Goal: Information Seeking & Learning: Check status

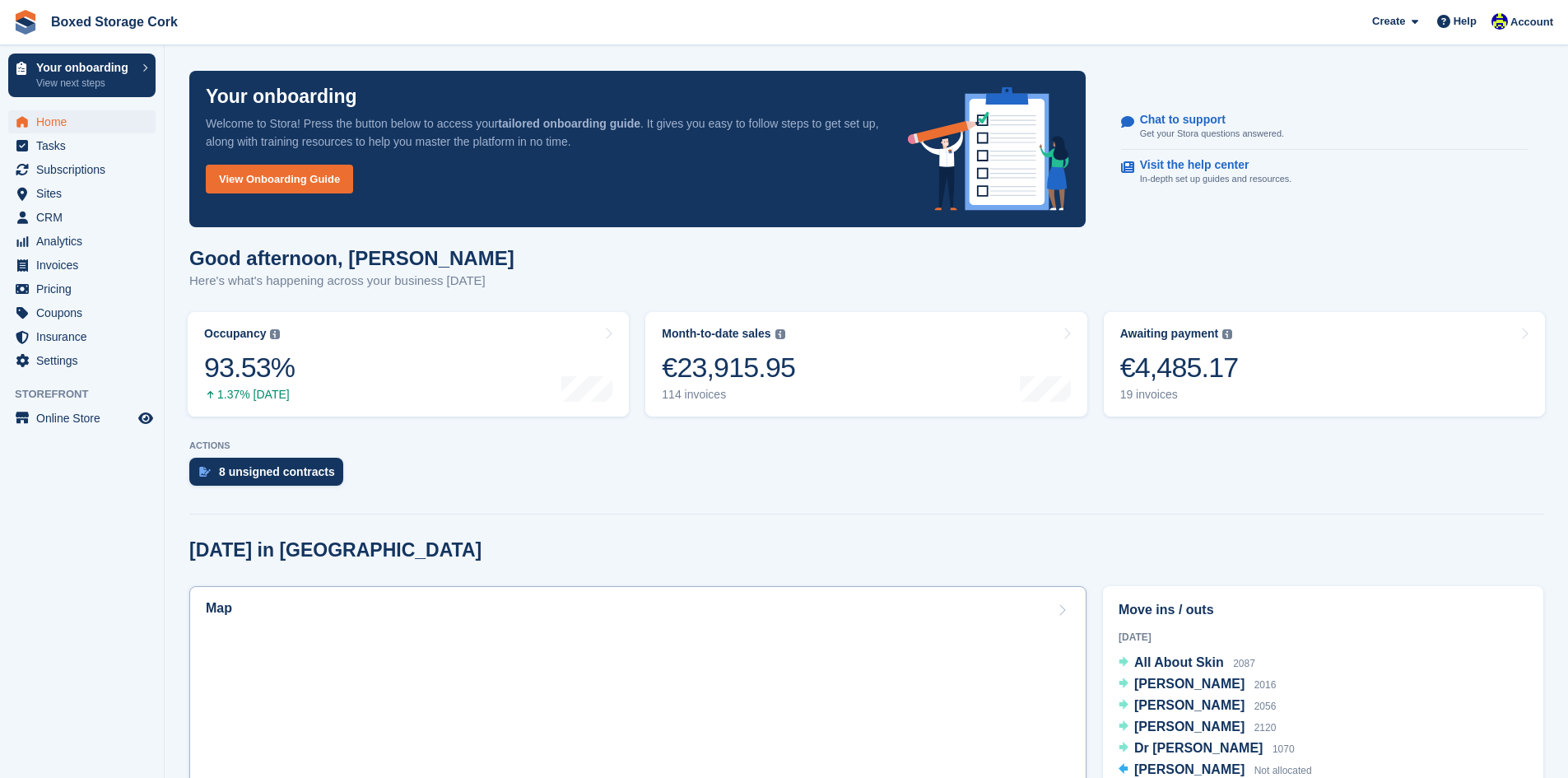
scroll to position [576, 0]
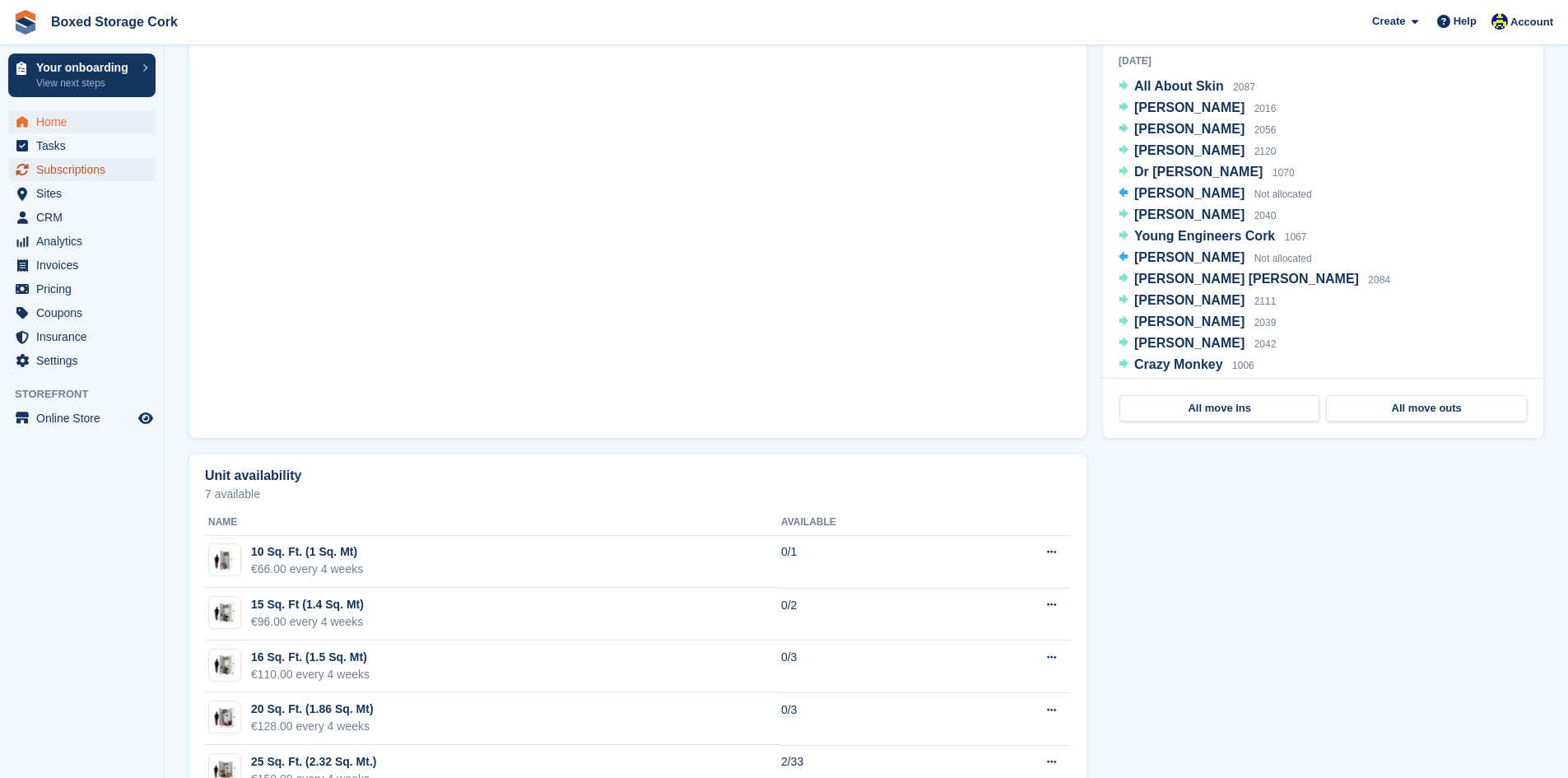
click at [80, 167] on span "Subscriptions" at bounding box center [85, 169] width 99 height 23
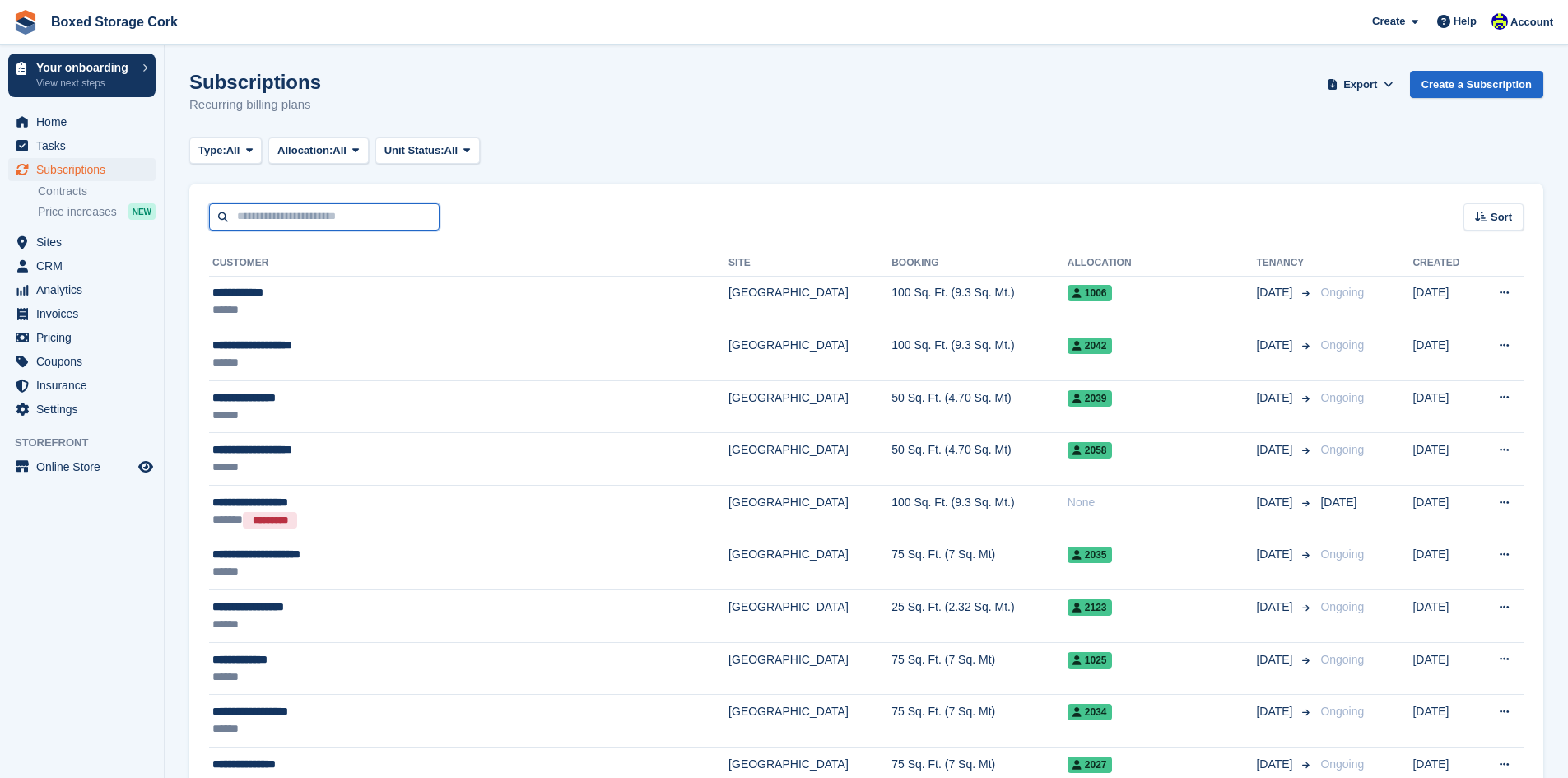
click at [302, 216] on input "text" at bounding box center [324, 217] width 231 height 28
type input "**********"
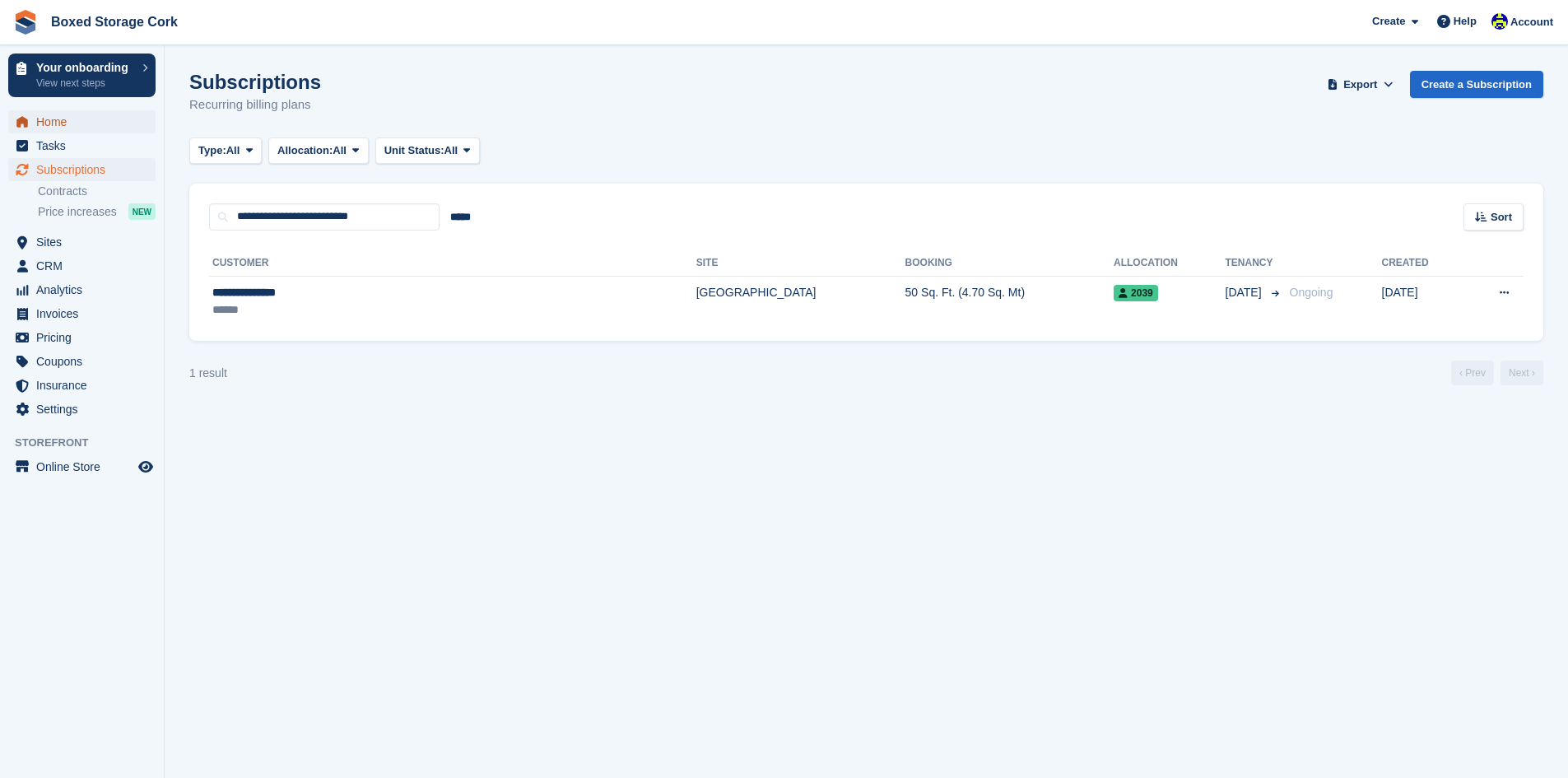
click at [66, 121] on span "Home" at bounding box center [85, 121] width 99 height 23
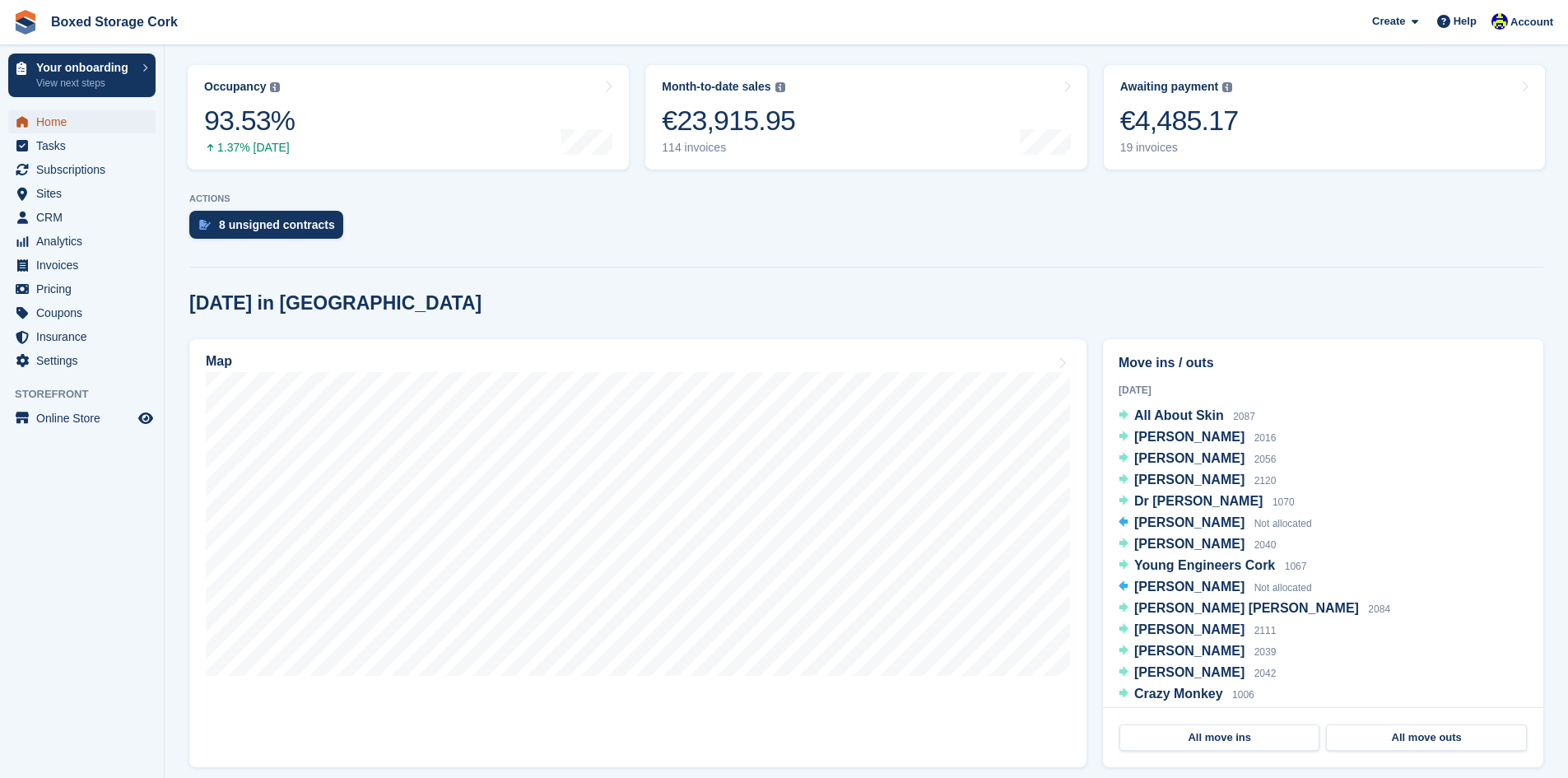
click at [58, 119] on span "Home" at bounding box center [85, 121] width 99 height 23
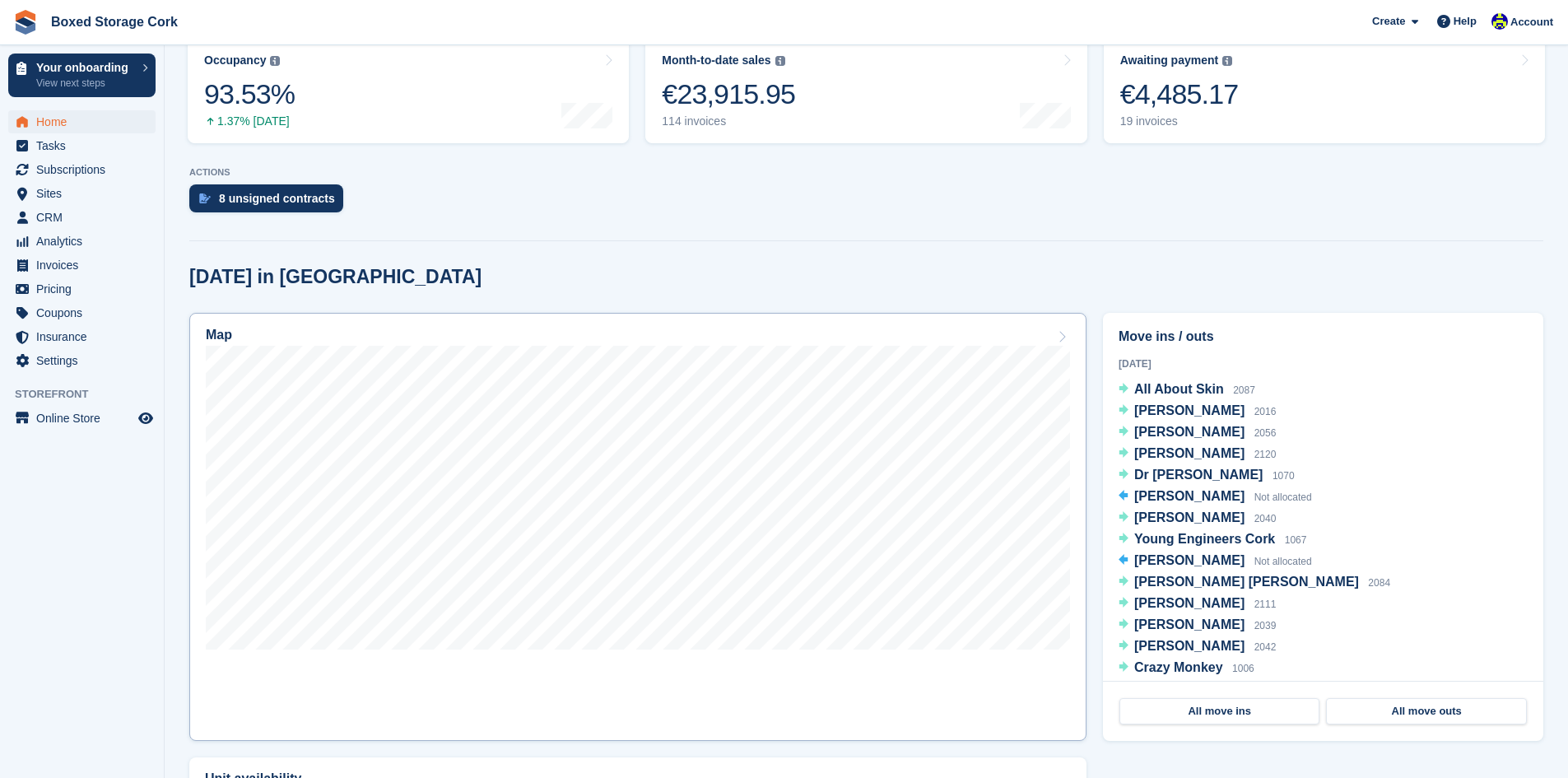
scroll to position [412, 0]
